Goal: Task Accomplishment & Management: Manage account settings

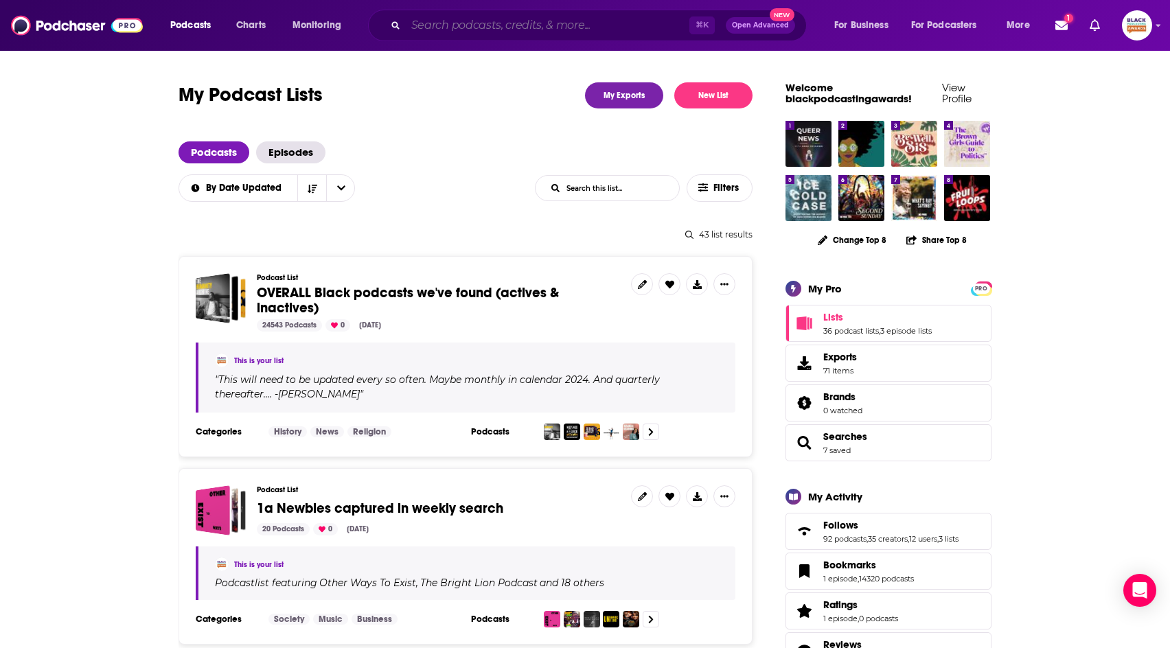
click at [634, 16] on input "Search podcasts, credits, & more..." at bounding box center [548, 25] width 284 height 22
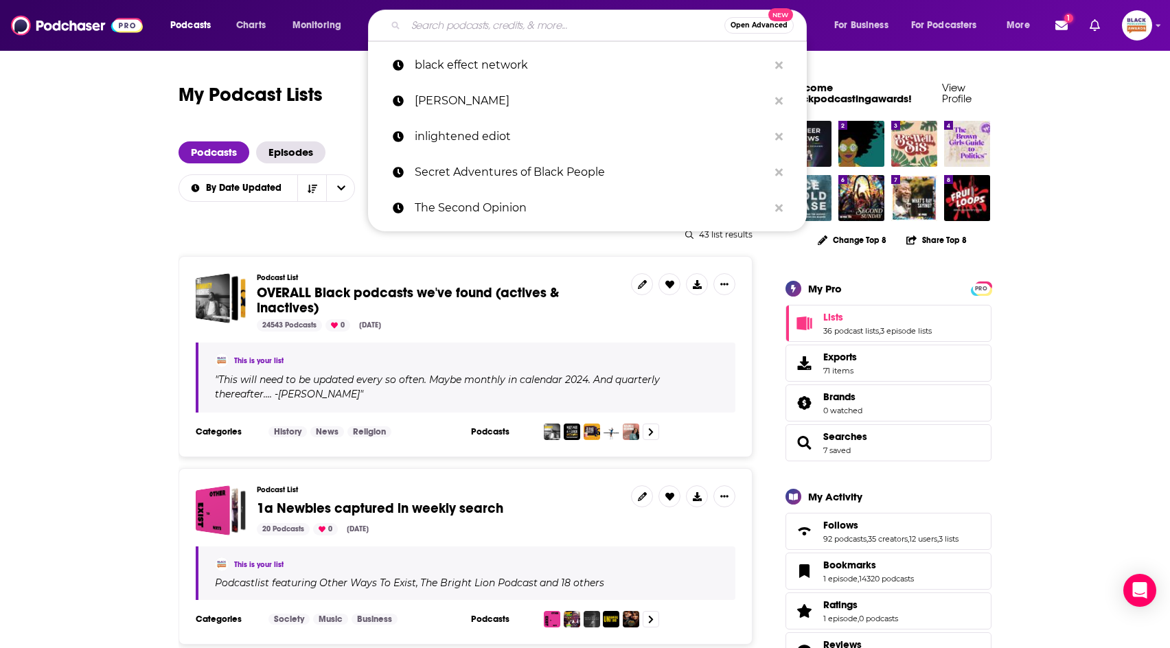
paste input "BTWN LVRS: The Heart& Soul Chronicles- A Micro Podcast"
type input "BTWN LVRS: The Heart& Soul Chronicles- A Micro Podcast"
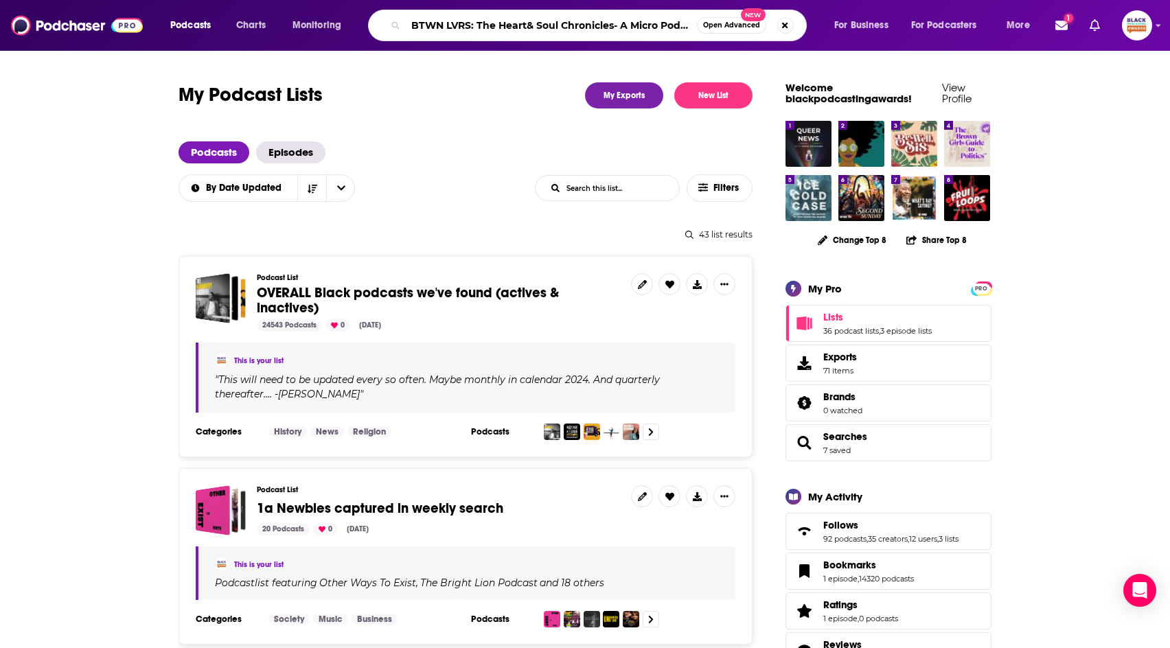
scroll to position [0, 11]
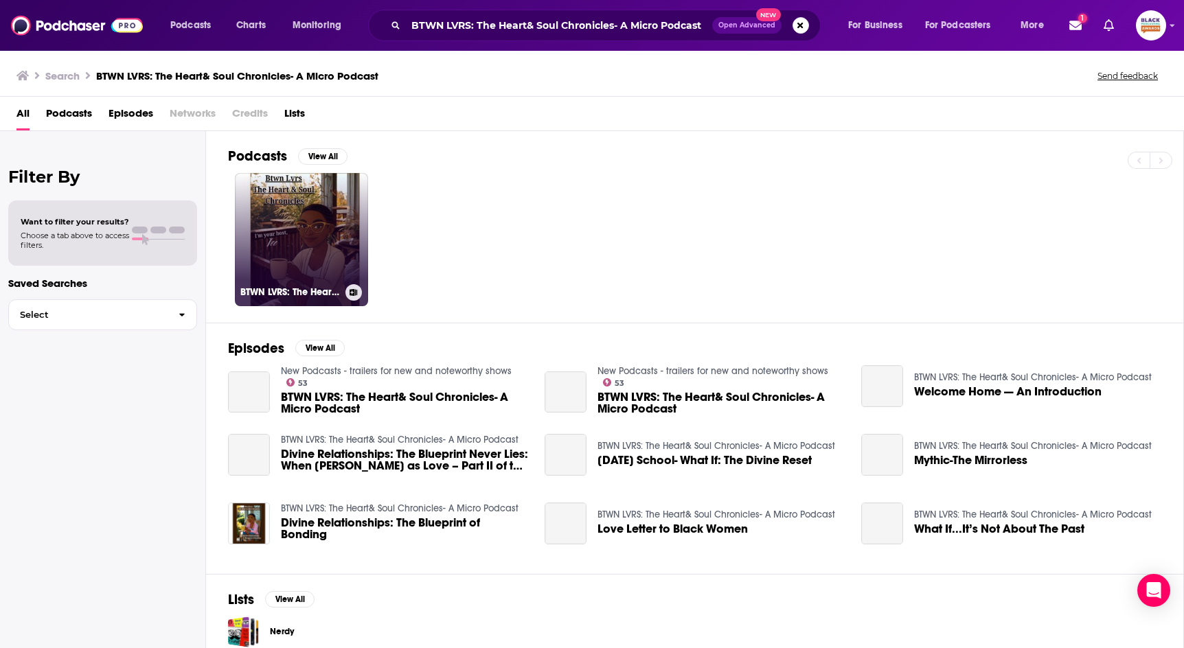
click at [350, 286] on button at bounding box center [354, 292] width 16 height 16
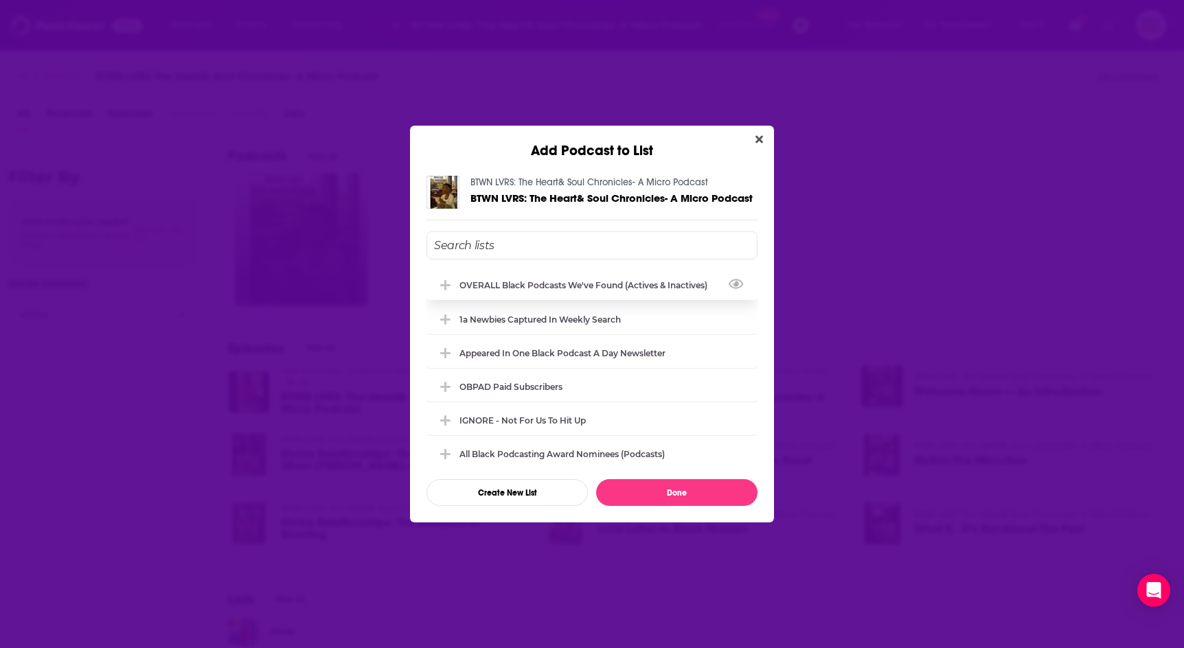
click at [605, 286] on div "OVERALL Black podcasts we've found (actives & inactives)" at bounding box center [588, 285] width 256 height 10
click at [586, 317] on div "1a Newbies captured in weekly search" at bounding box center [545, 319] width 170 height 10
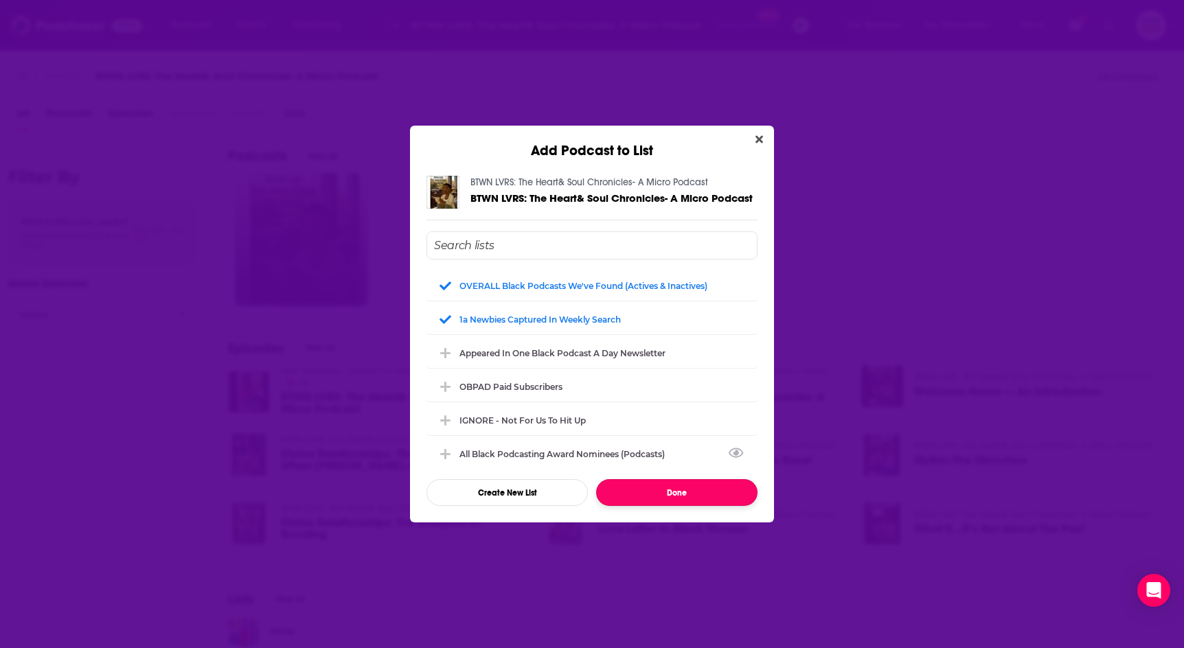
click at [697, 487] on button "Done" at bounding box center [676, 492] width 161 height 27
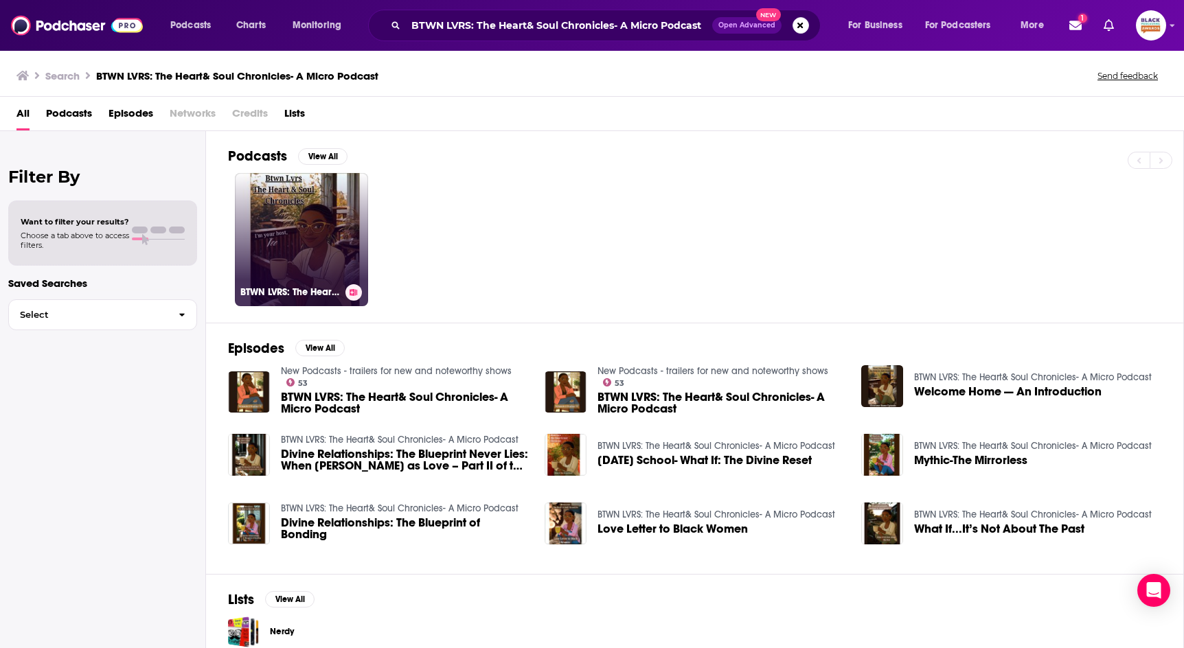
click at [273, 225] on link "BTWN LVRS: The Heart& Soul Chronicles- A Micro Podcast" at bounding box center [301, 239] width 133 height 133
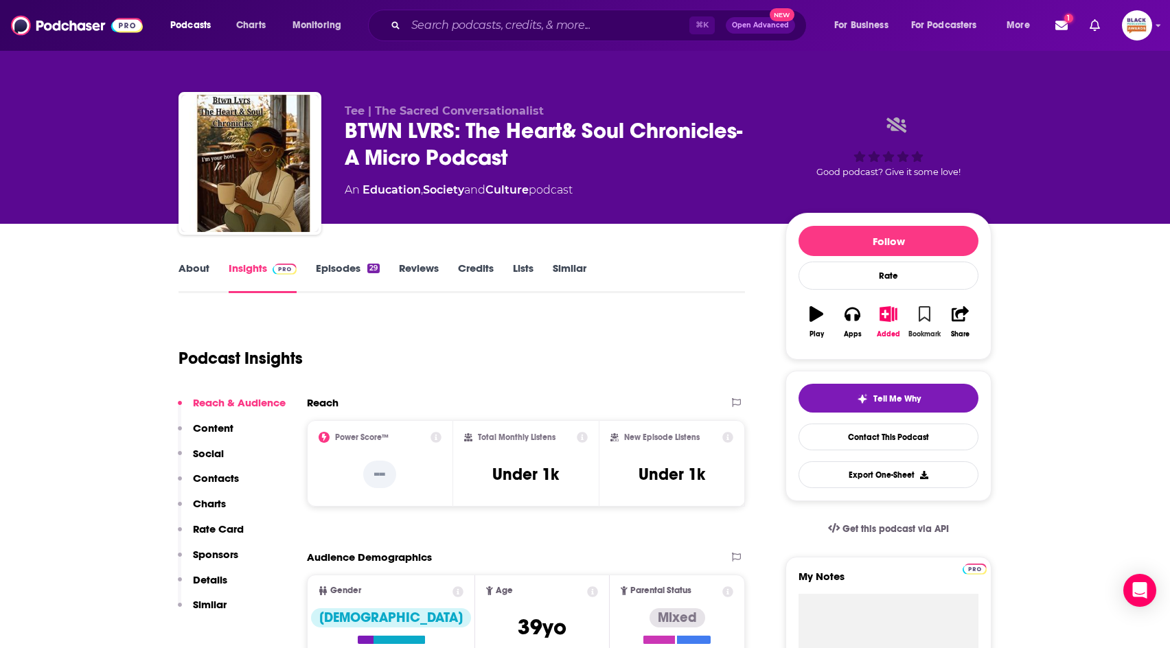
drag, startPoint x: 922, startPoint y: 317, endPoint x: 912, endPoint y: 315, distance: 10.5
click at [922, 317] on icon "button" at bounding box center [925, 313] width 12 height 15
click at [879, 315] on button "Added" at bounding box center [889, 321] width 36 height 49
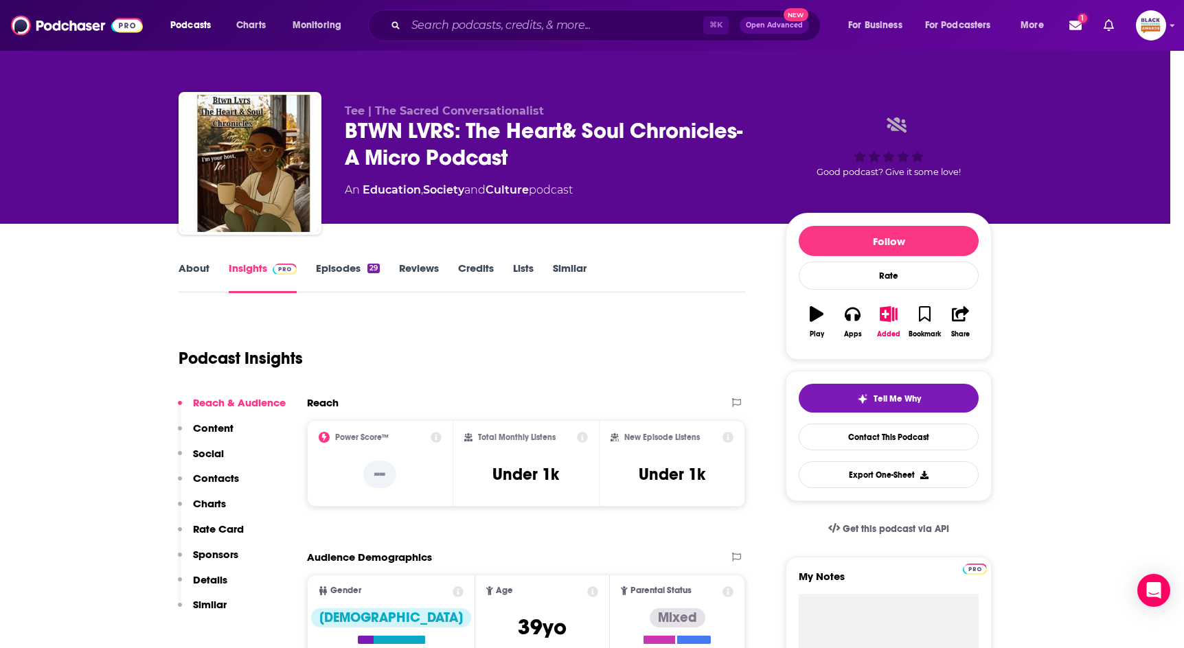
drag, startPoint x: 905, startPoint y: 235, endPoint x: 935, endPoint y: 249, distance: 32.9
click at [905, 236] on div "Add Podcast to List BTWN LVRS: The Heart& Soul Chronicles- A Micro Podcast BTWN…" at bounding box center [592, 324] width 1184 height 648
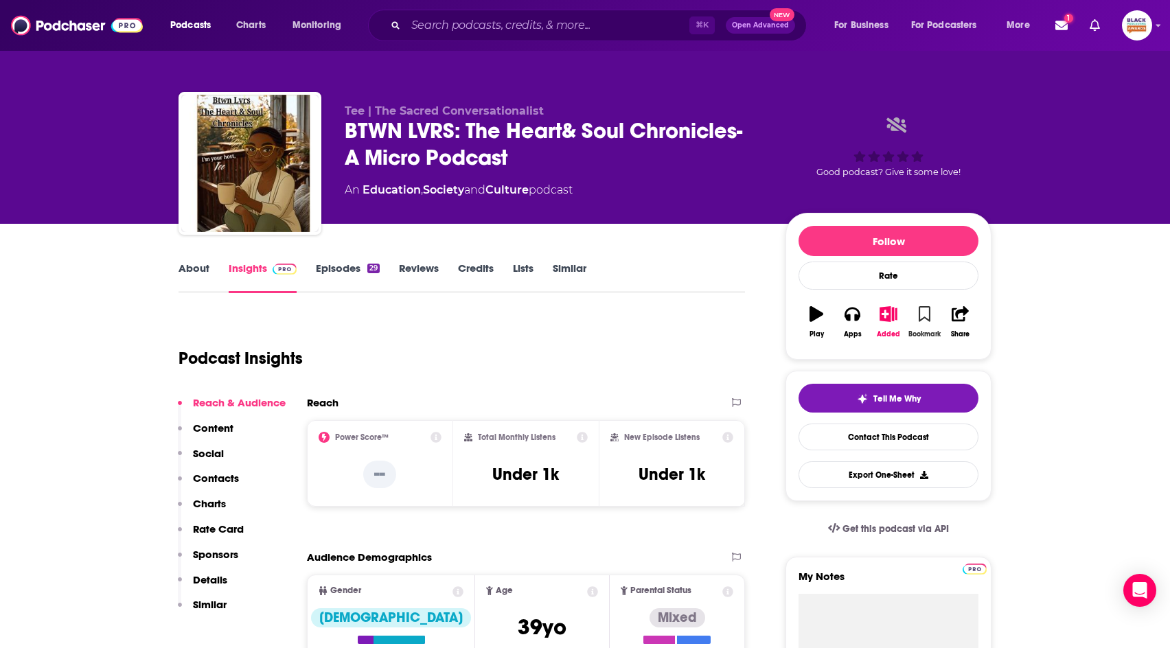
click at [929, 319] on icon "button" at bounding box center [925, 313] width 12 height 15
click at [891, 321] on button "Added" at bounding box center [889, 321] width 36 height 49
